Goal: Navigation & Orientation: Find specific page/section

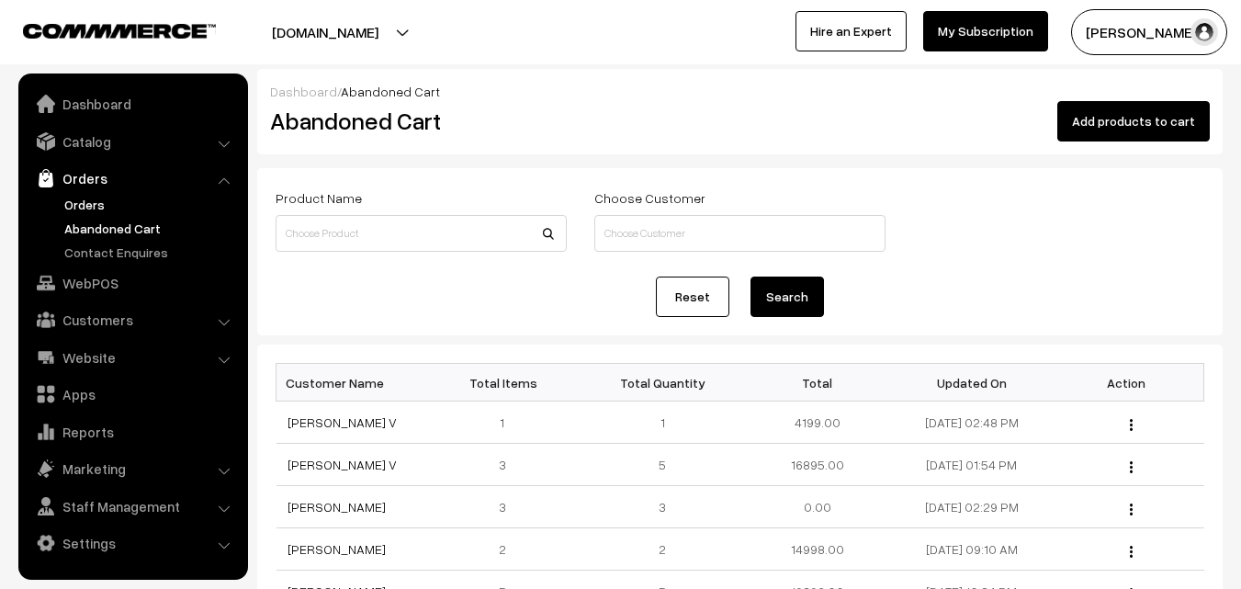
click at [84, 204] on link "Orders" at bounding box center [151, 204] width 182 height 19
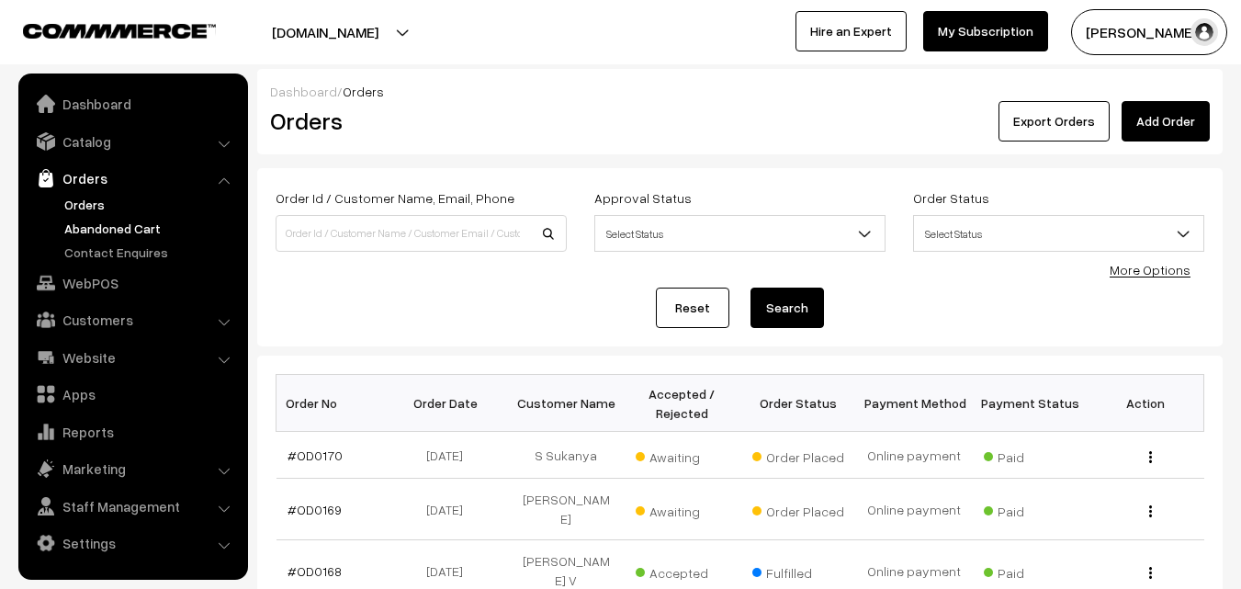
click at [107, 221] on link "Abandoned Cart" at bounding box center [151, 228] width 182 height 19
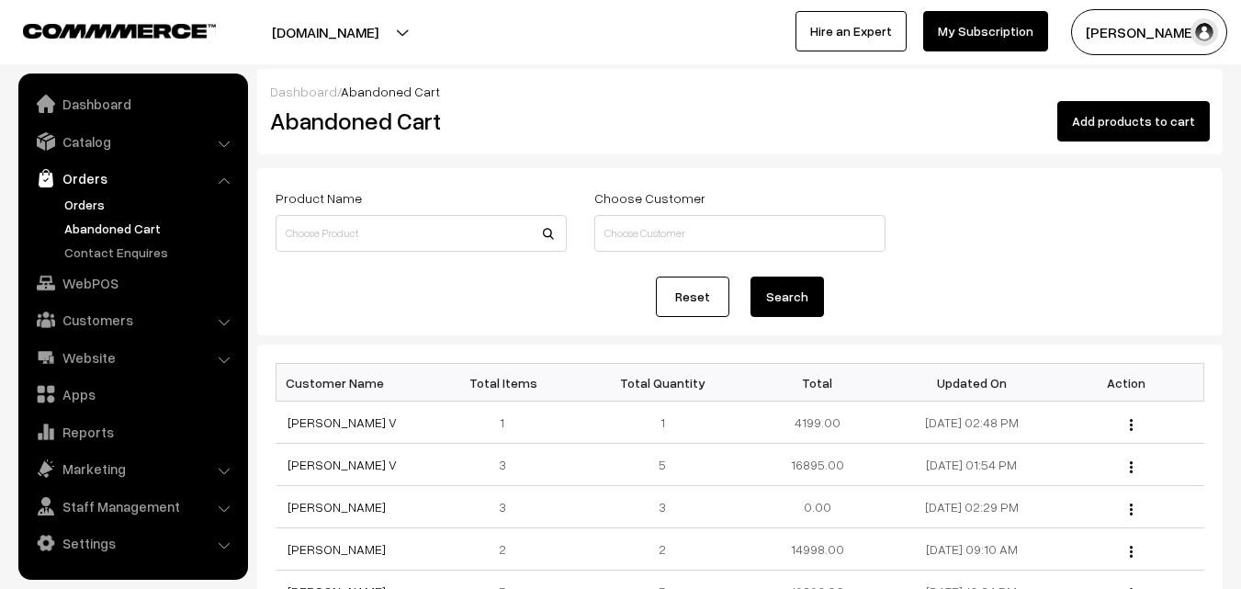
click at [92, 202] on link "Orders" at bounding box center [151, 204] width 182 height 19
click at [100, 206] on link "Orders" at bounding box center [151, 204] width 182 height 19
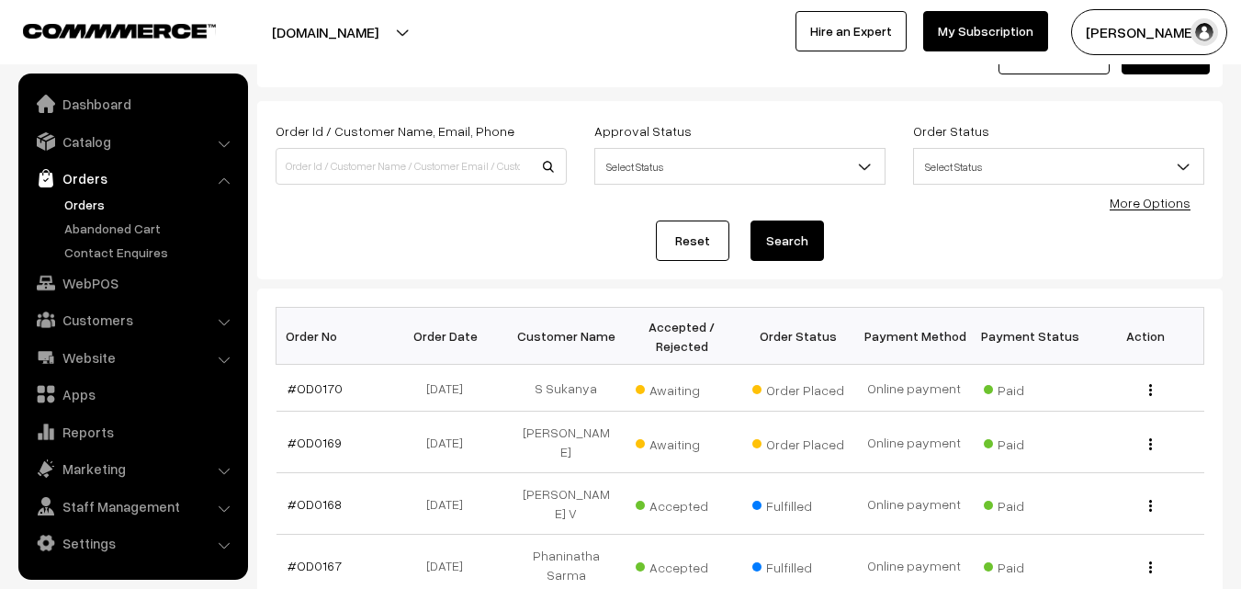
scroll to position [92, 0]
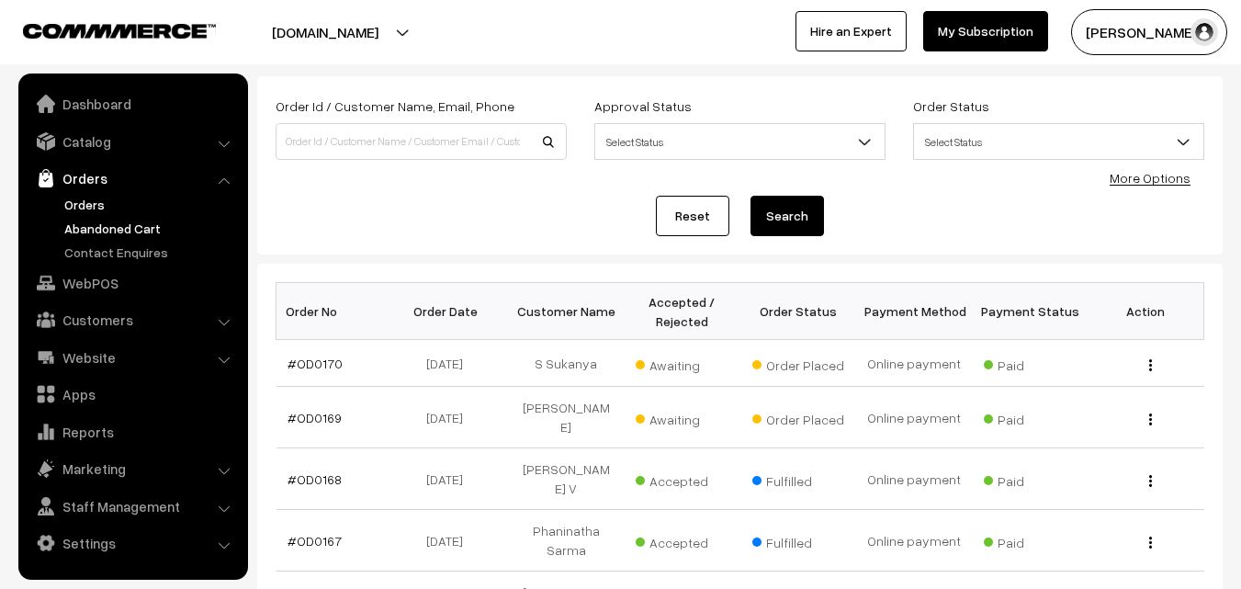
click at [113, 229] on link "Abandoned Cart" at bounding box center [151, 228] width 182 height 19
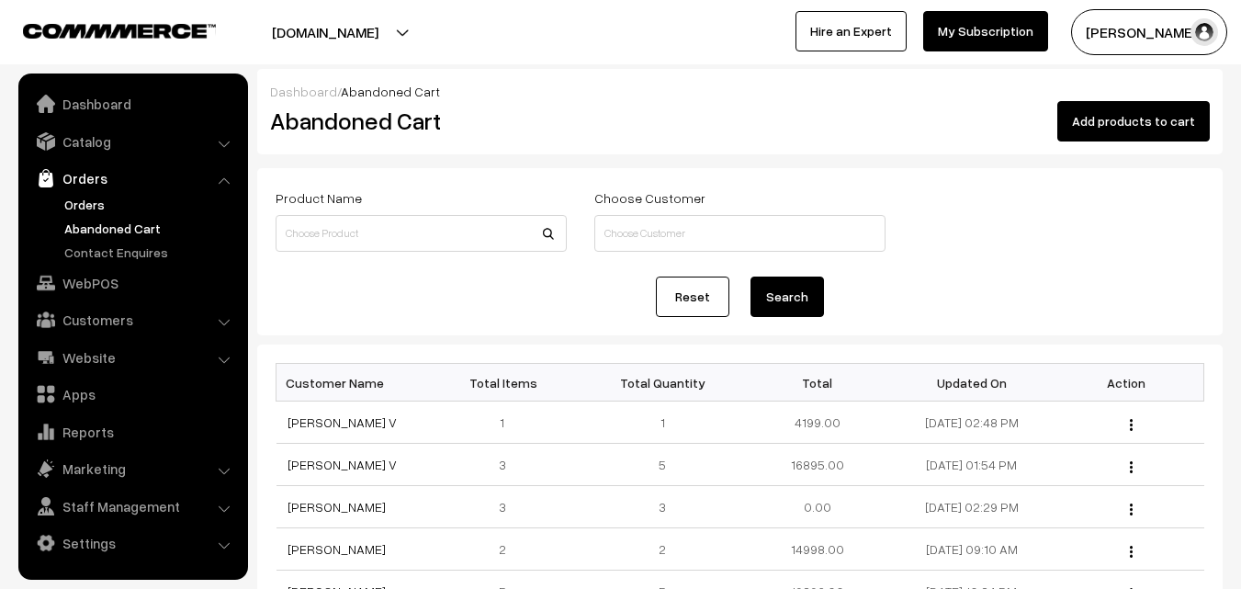
click at [96, 207] on link "Orders" at bounding box center [151, 204] width 182 height 19
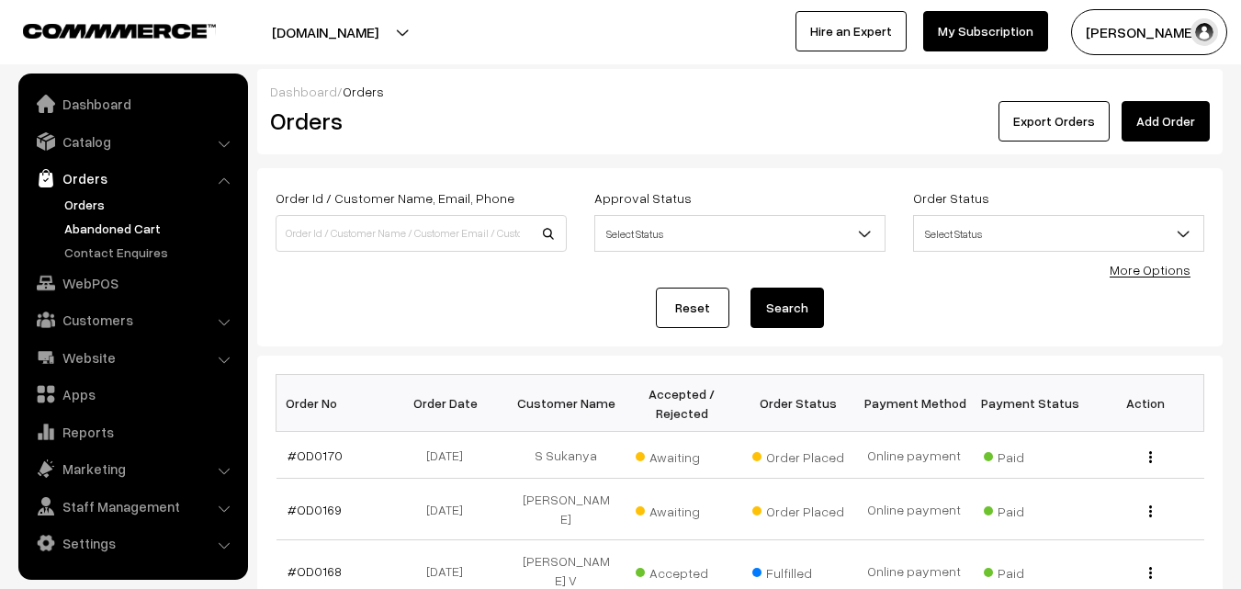
click at [107, 222] on link "Abandoned Cart" at bounding box center [151, 228] width 182 height 19
